Goal: Check status: Check status

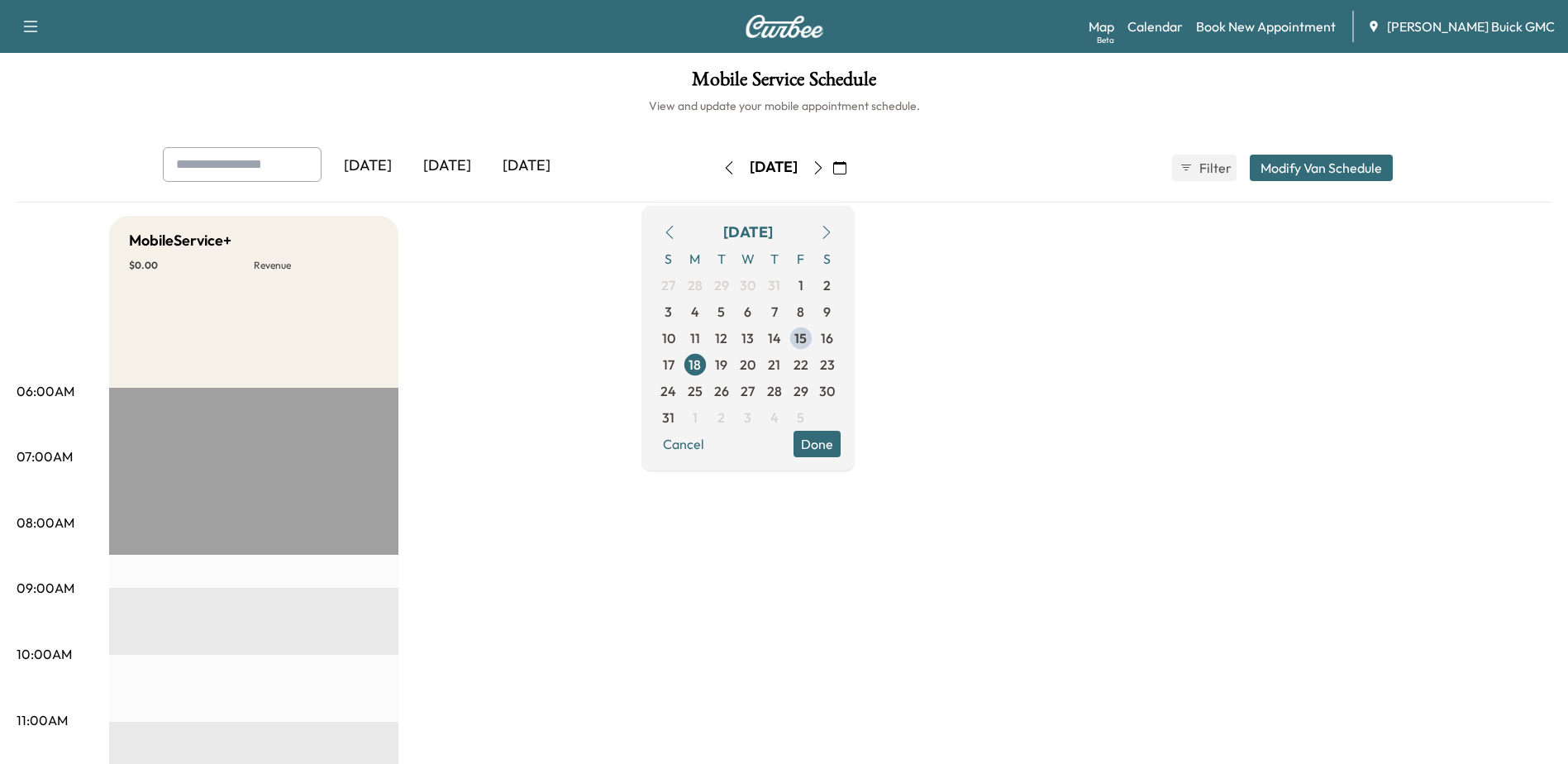
click at [715, 161] on button "button" at bounding box center [729, 168] width 28 height 26
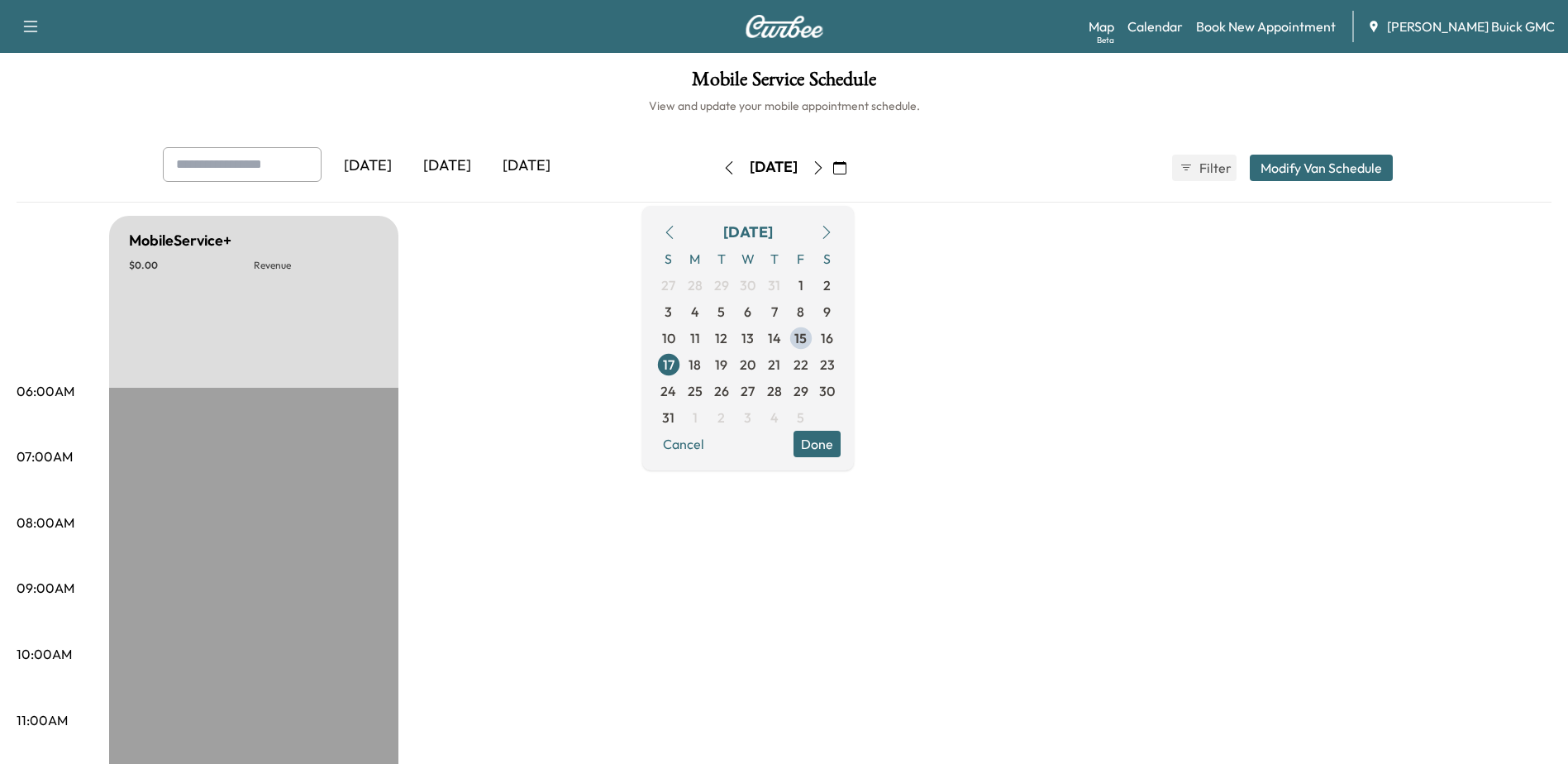
click at [723, 166] on icon "button" at bounding box center [729, 168] width 14 height 14
click at [723, 169] on icon "button" at bounding box center [729, 168] width 14 height 14
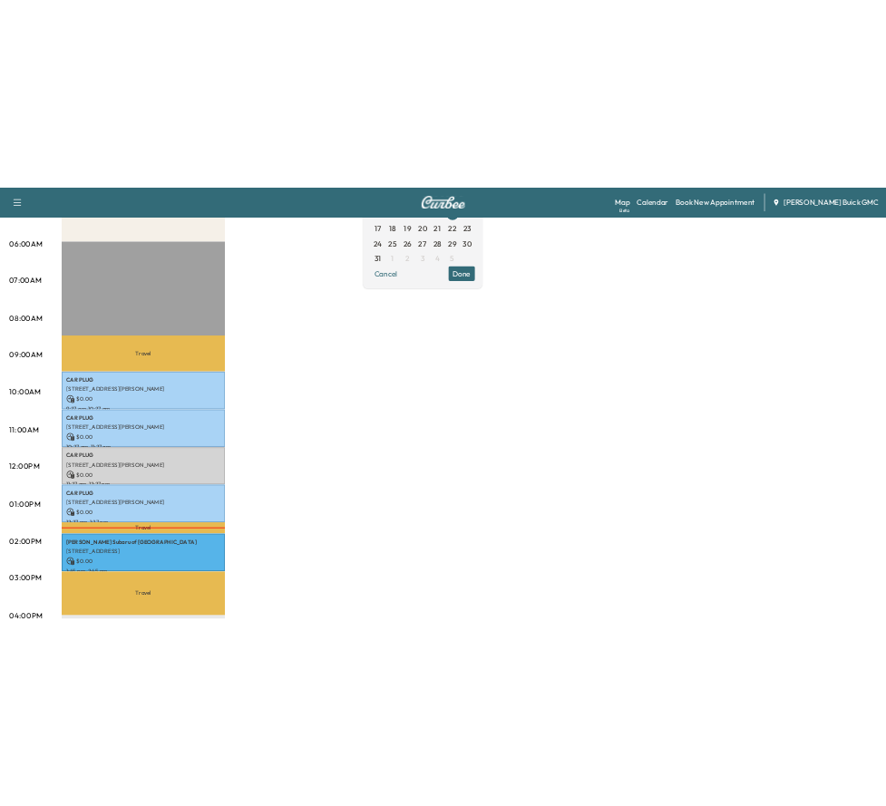
scroll to position [363, 0]
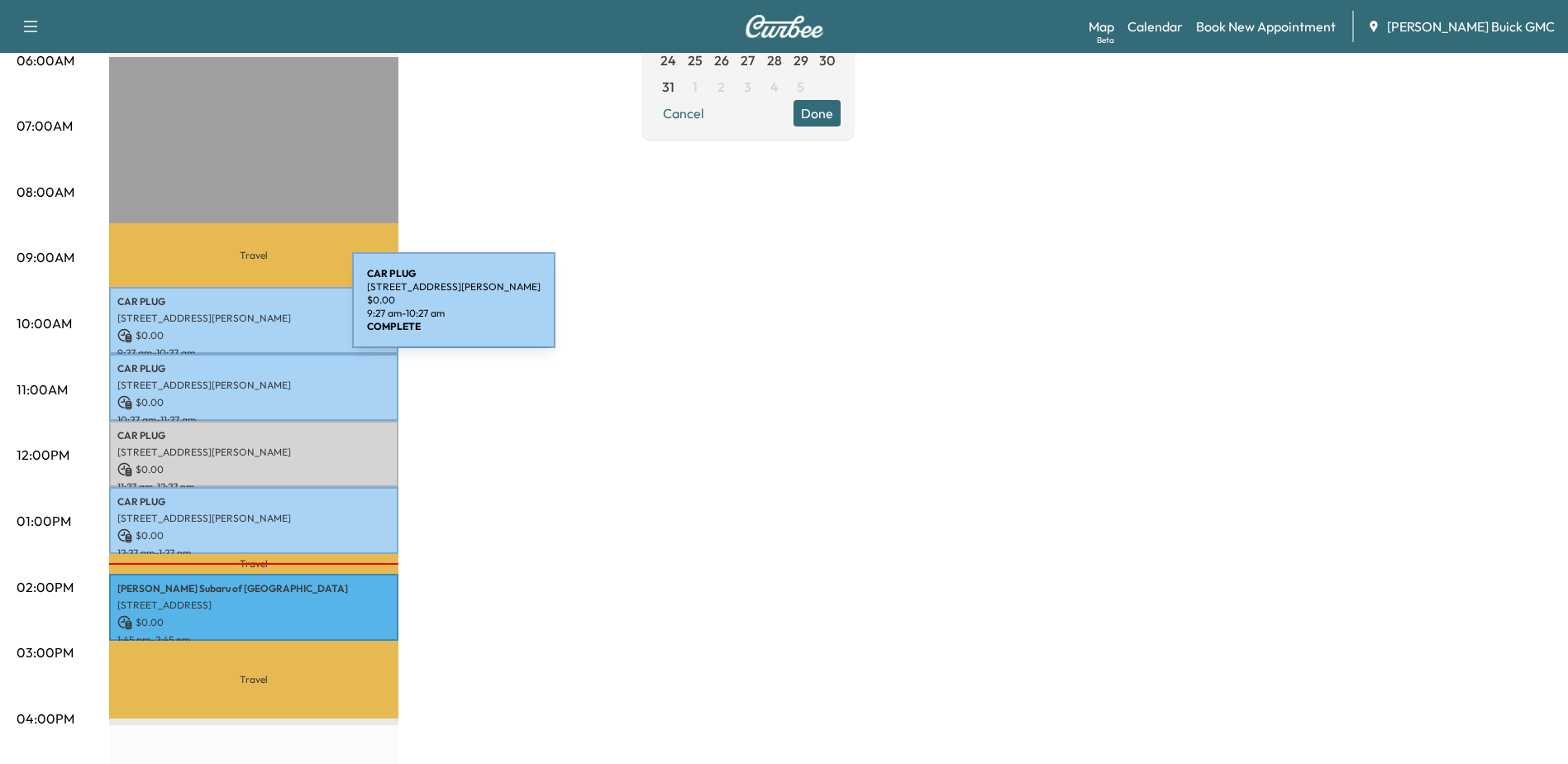
click at [228, 312] on p "[STREET_ADDRESS][PERSON_NAME]" at bounding box center [253, 318] width 272 height 14
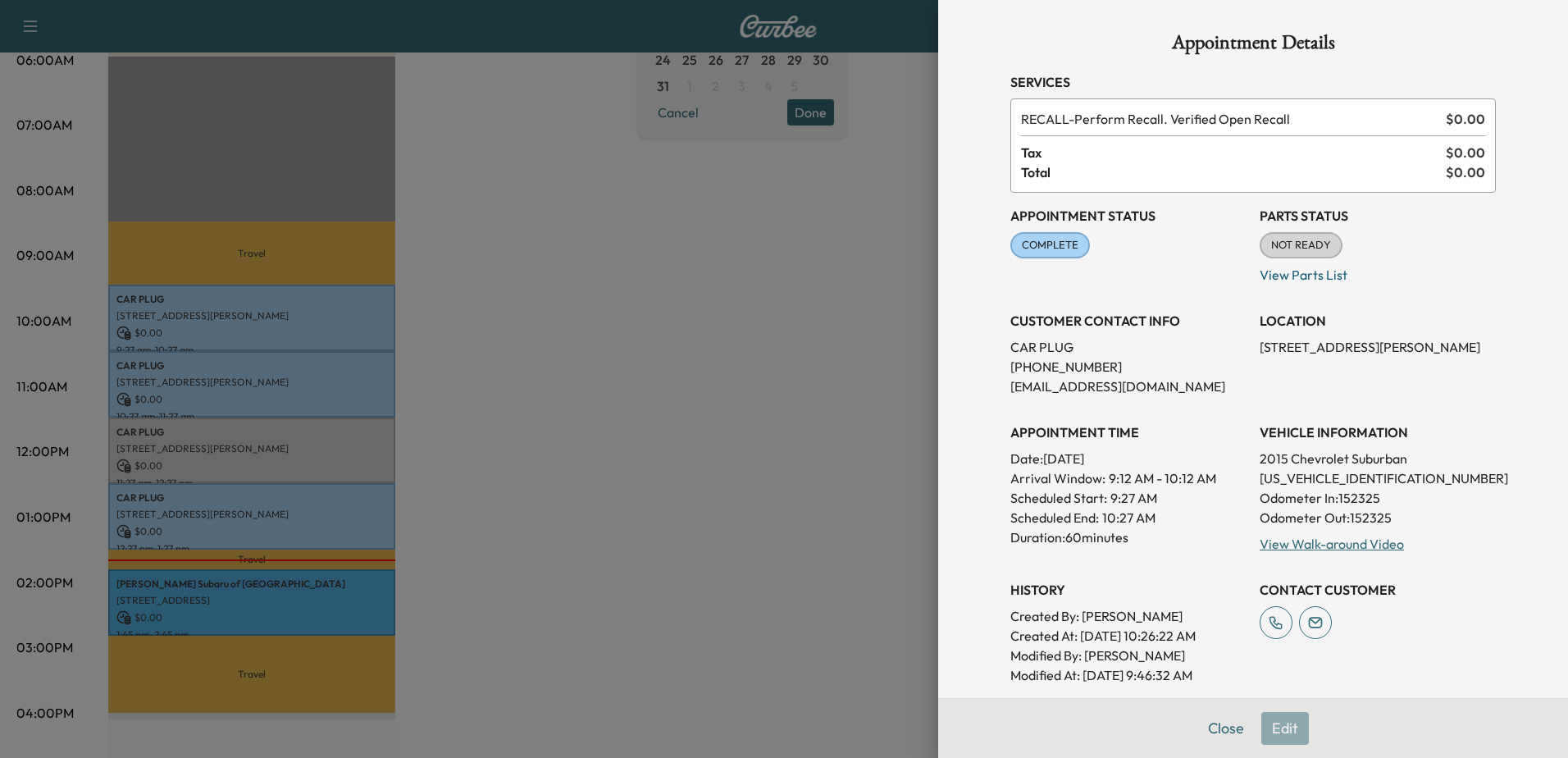
click at [194, 369] on div at bounding box center [784, 379] width 1568 height 758
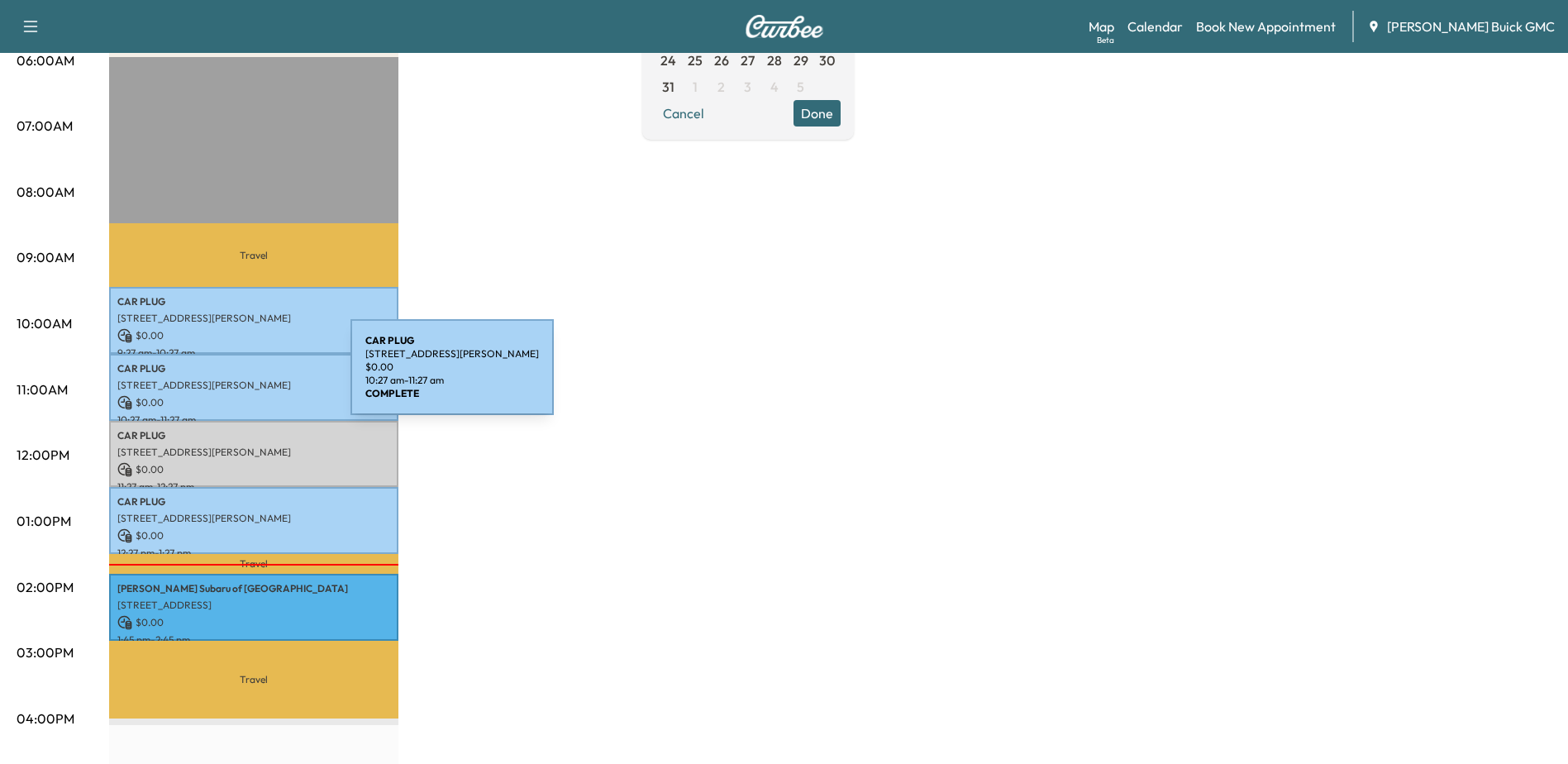
click at [227, 378] on p "[STREET_ADDRESS][PERSON_NAME]" at bounding box center [253, 385] width 272 height 14
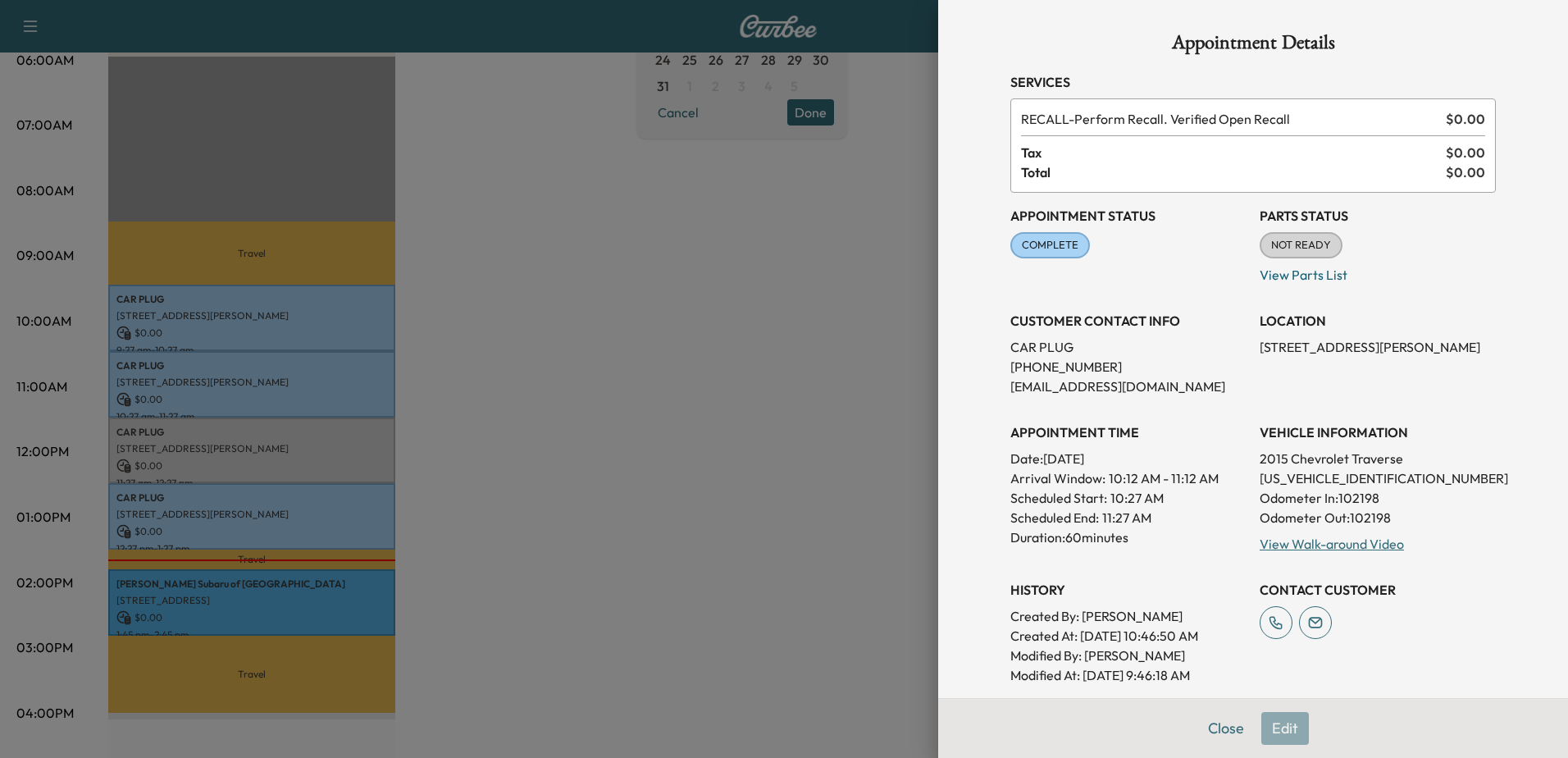
click at [231, 446] on div at bounding box center [784, 379] width 1568 height 758
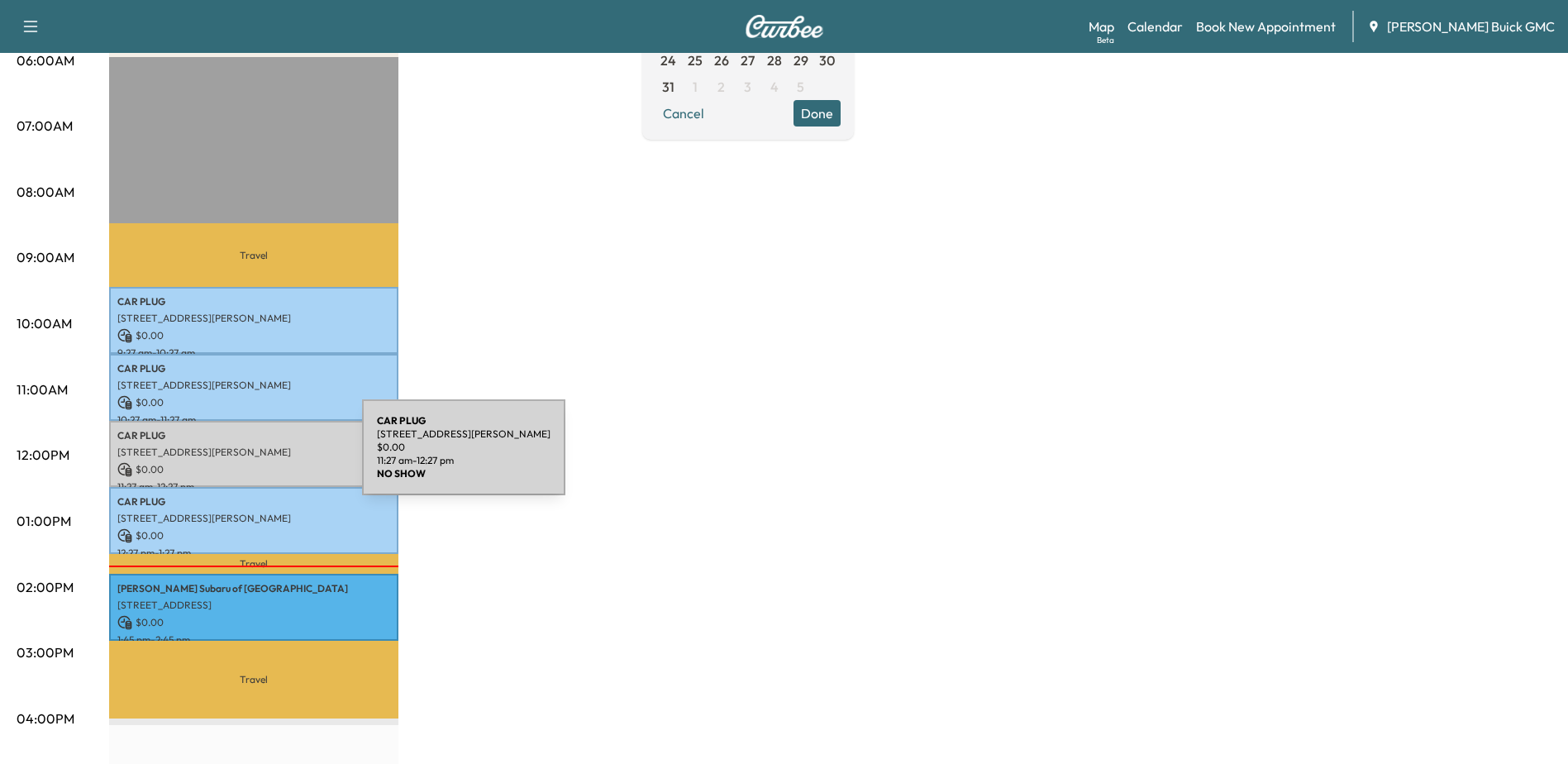
click at [238, 462] on p "$ 0.00" at bounding box center [253, 470] width 272 height 15
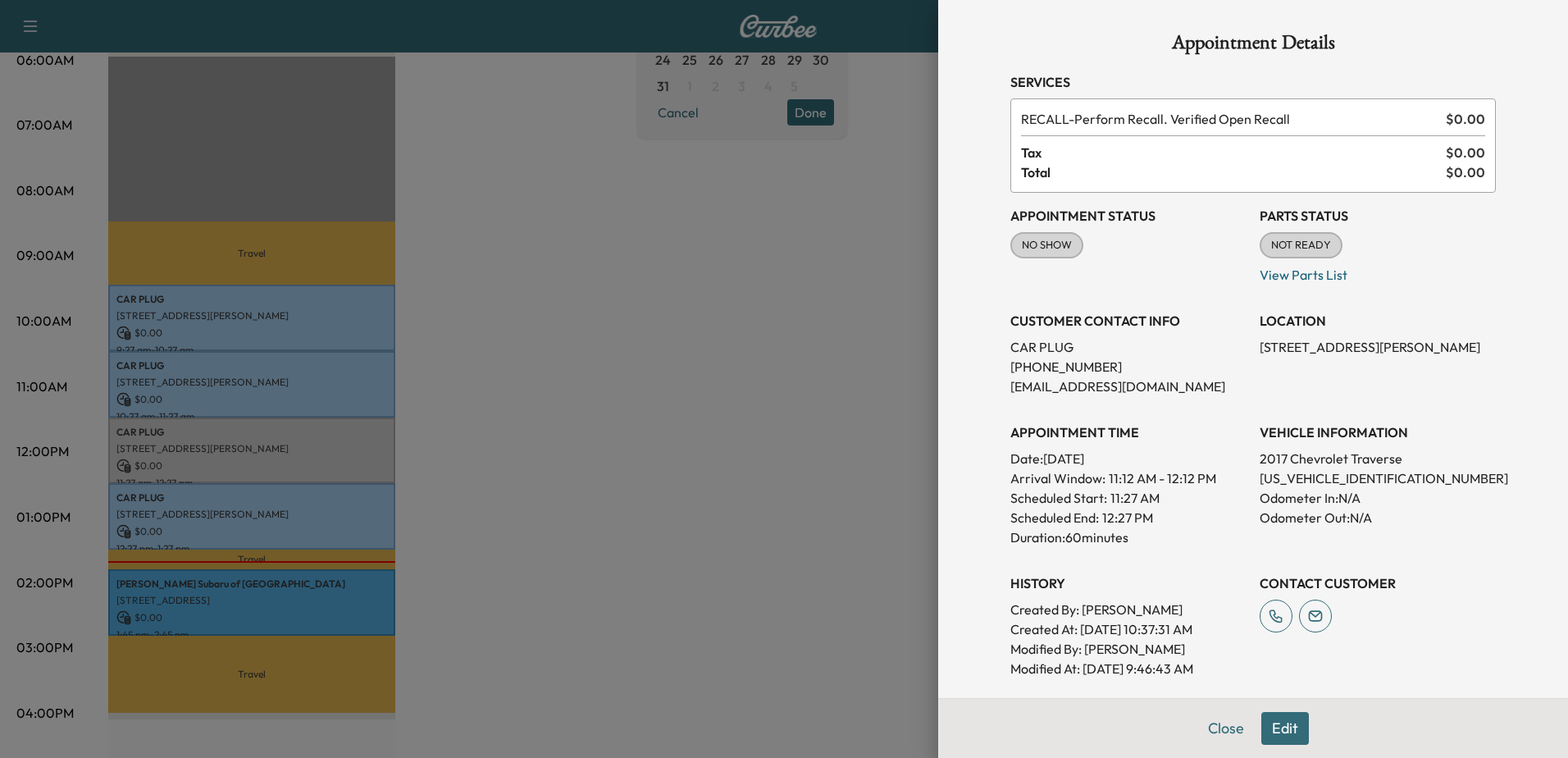
click at [285, 523] on div at bounding box center [784, 379] width 1568 height 758
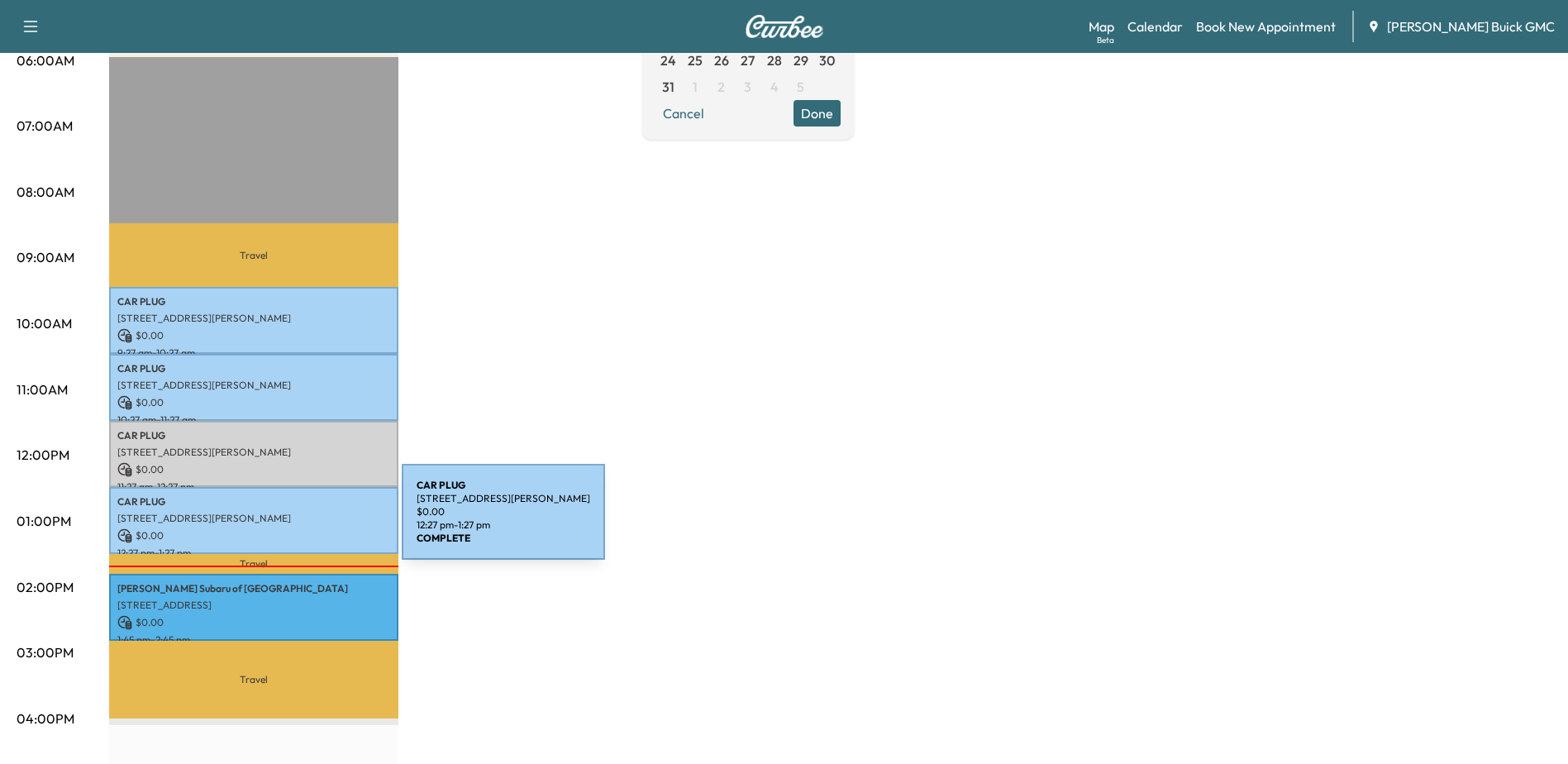
click at [274, 521] on p "[STREET_ADDRESS][PERSON_NAME]" at bounding box center [253, 518] width 272 height 14
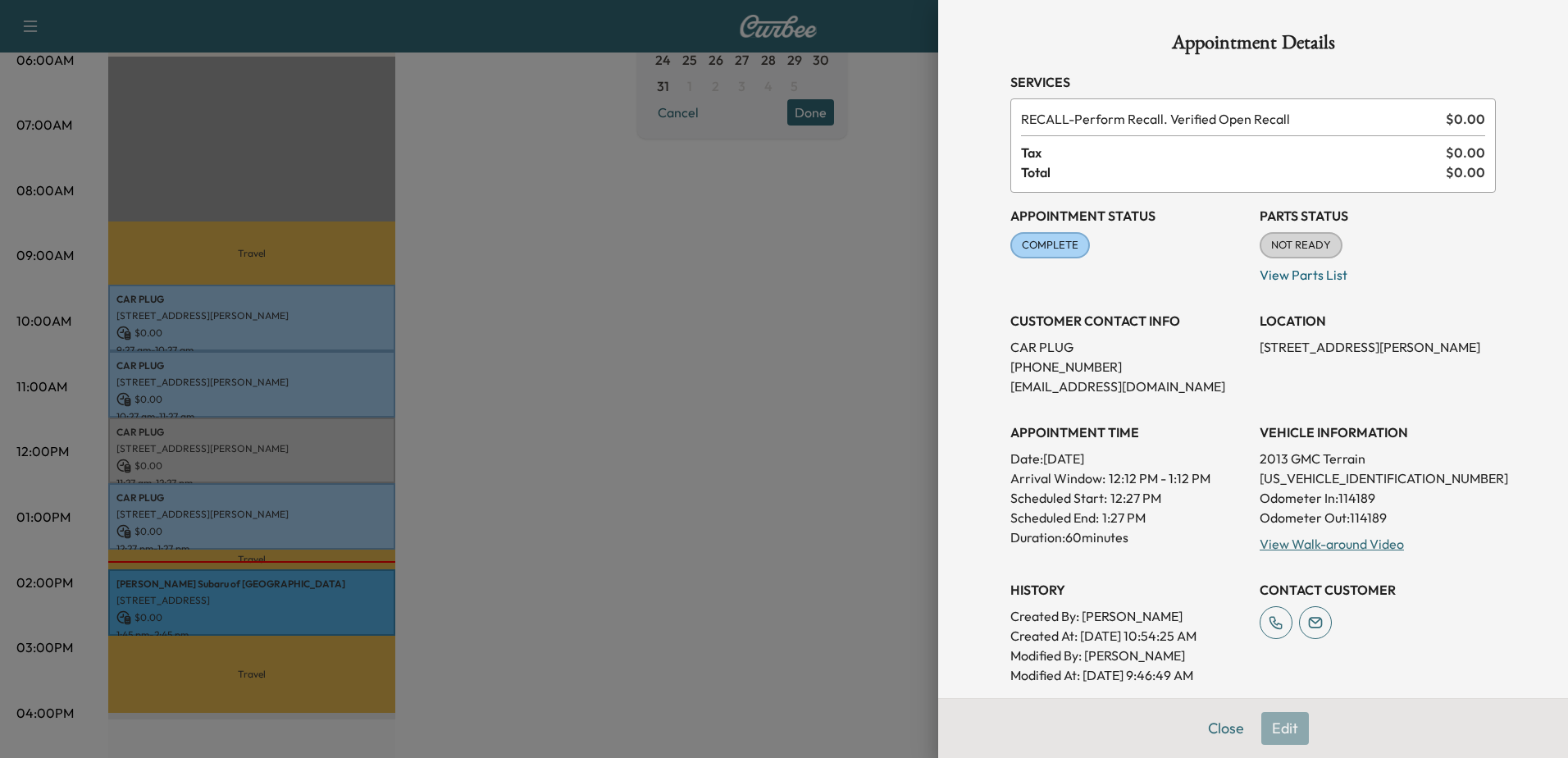
click at [236, 607] on div at bounding box center [784, 379] width 1568 height 758
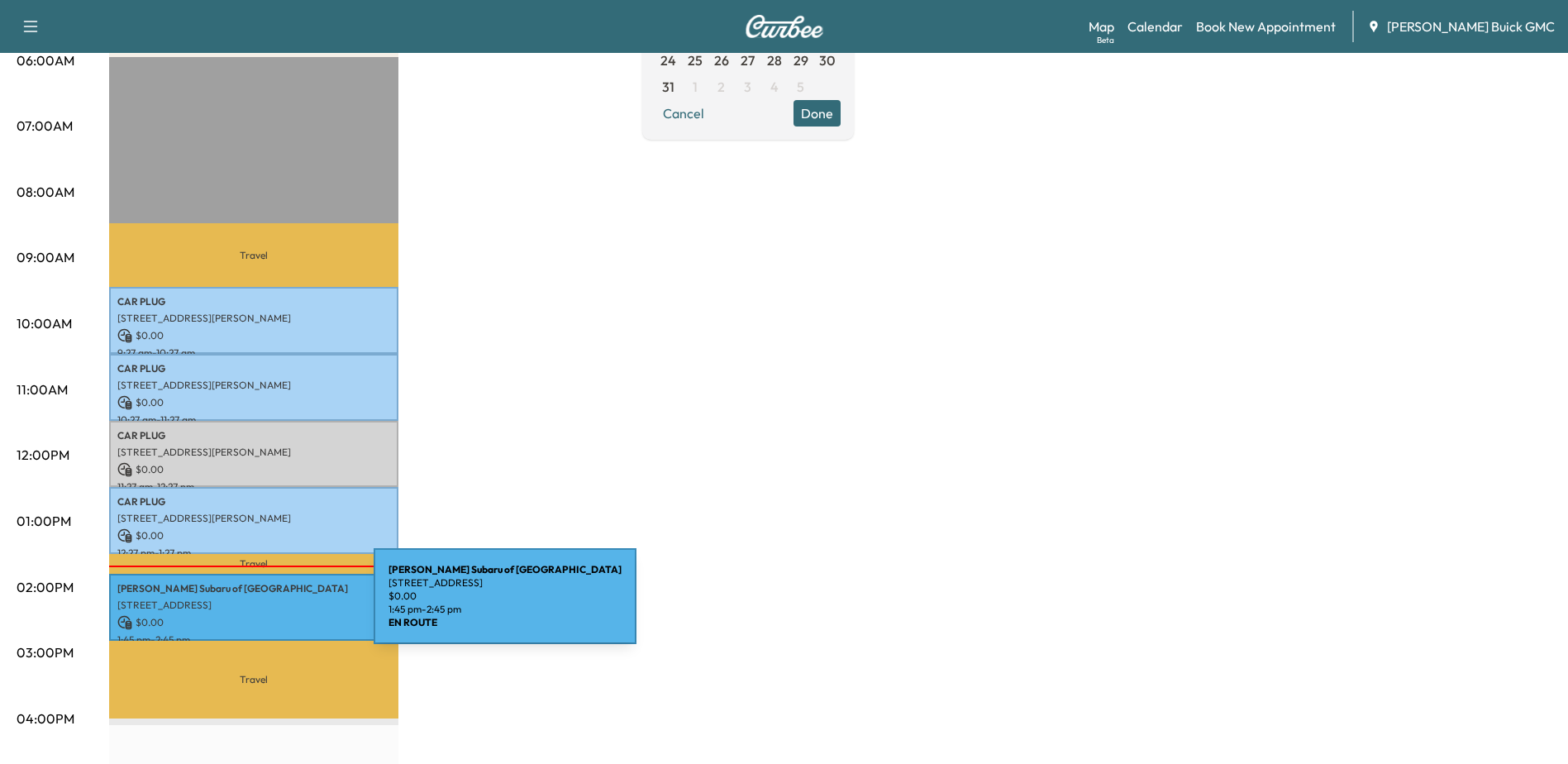
click at [251, 605] on p "[STREET_ADDRESS]" at bounding box center [253, 605] width 272 height 14
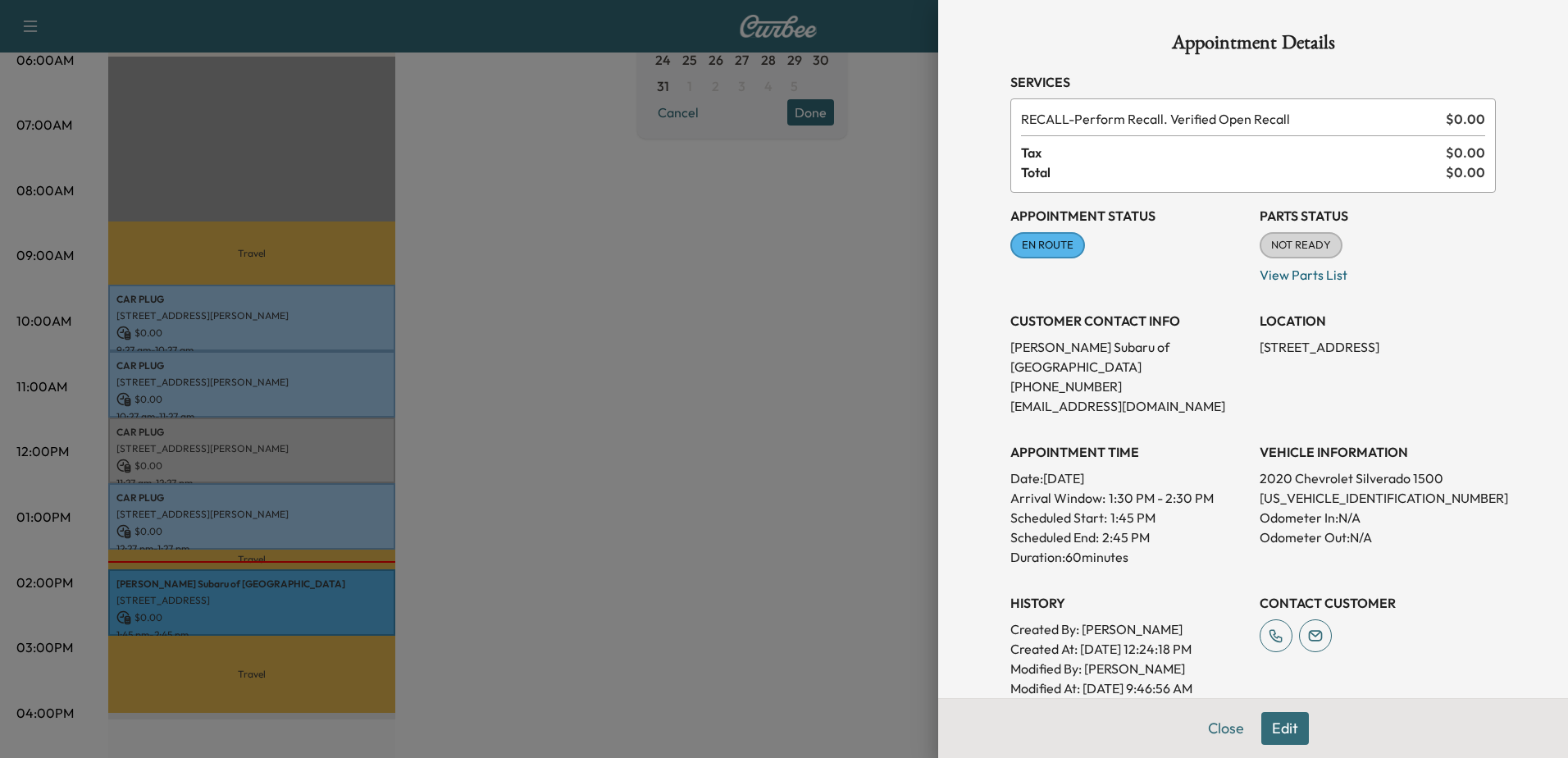
click at [891, 241] on div at bounding box center [784, 379] width 1568 height 758
